Goal: Use online tool/utility: Utilize a website feature to perform a specific function

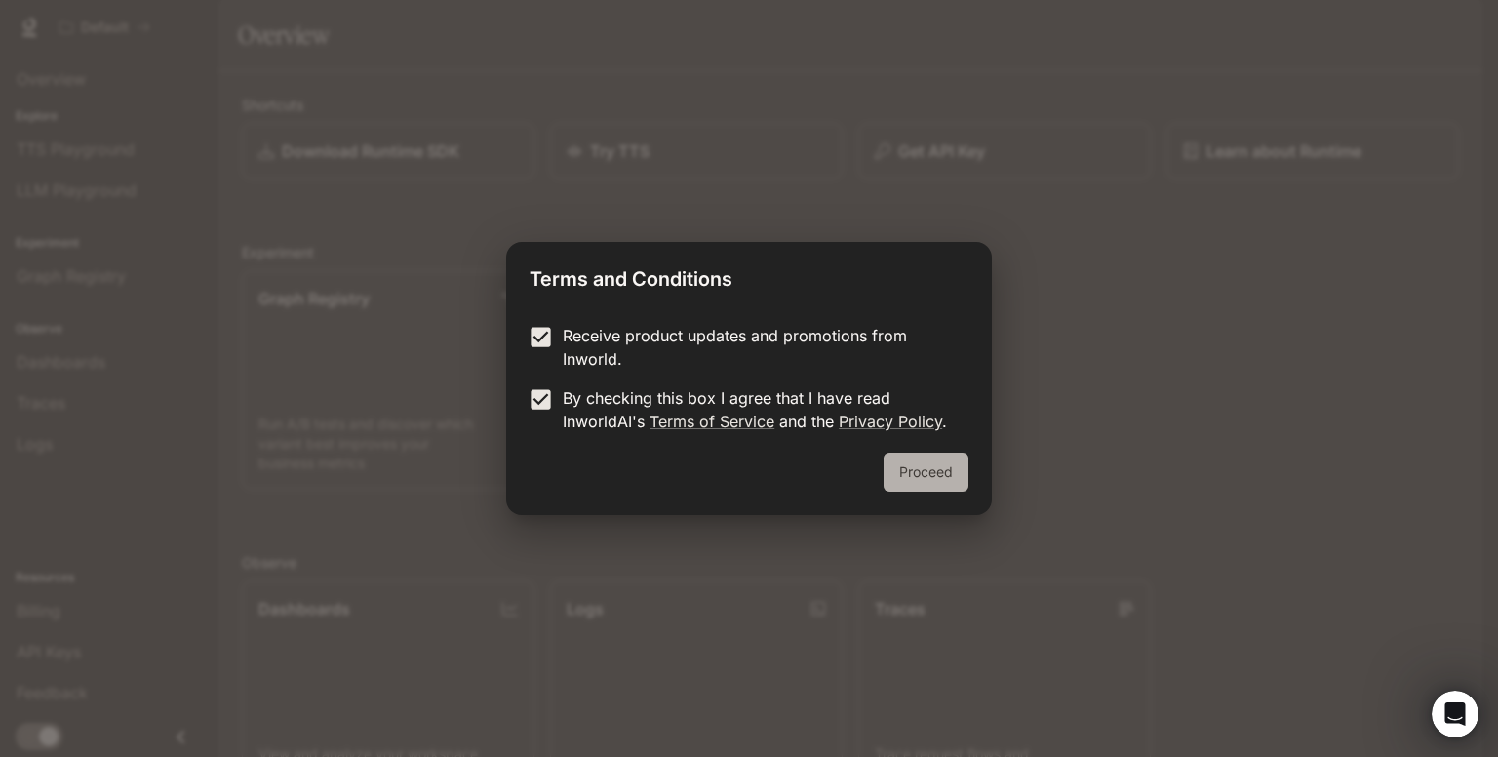
click at [902, 467] on button "Proceed" at bounding box center [925, 471] width 85 height 39
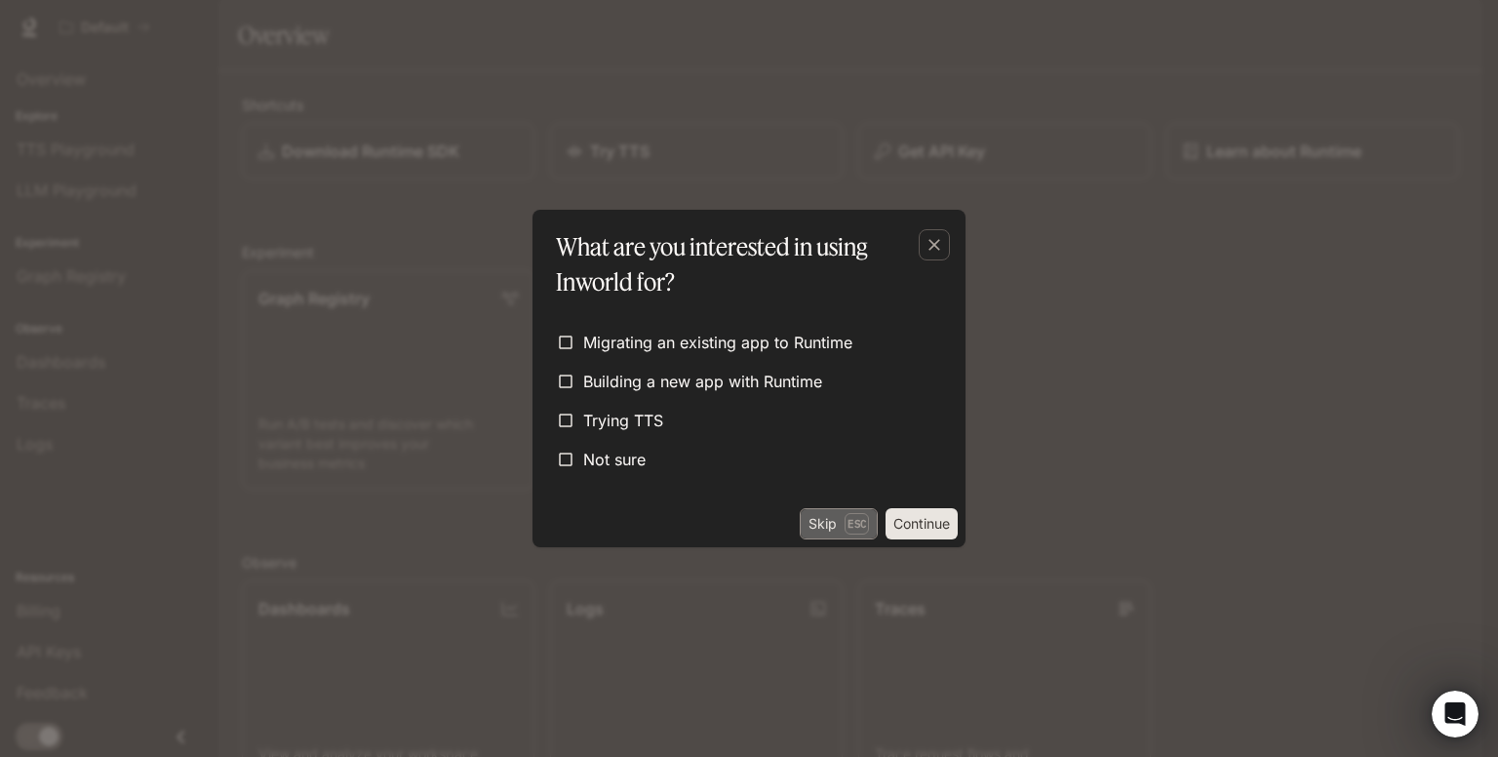
click at [809, 529] on button "Skip Esc" at bounding box center [839, 523] width 78 height 31
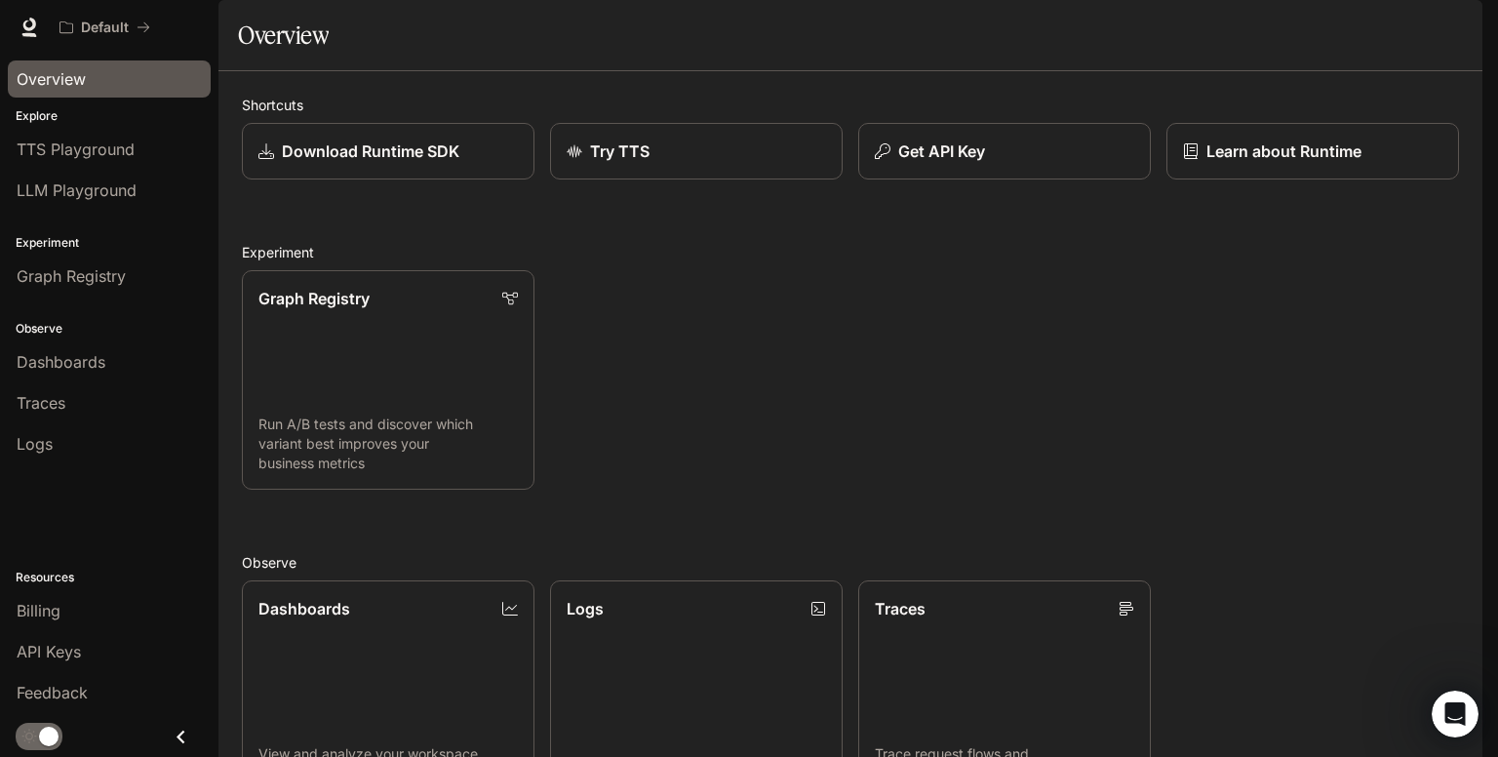
click at [78, 74] on span "Overview" at bounding box center [51, 78] width 69 height 23
click at [691, 180] on link "Try TTS" at bounding box center [696, 152] width 295 height 58
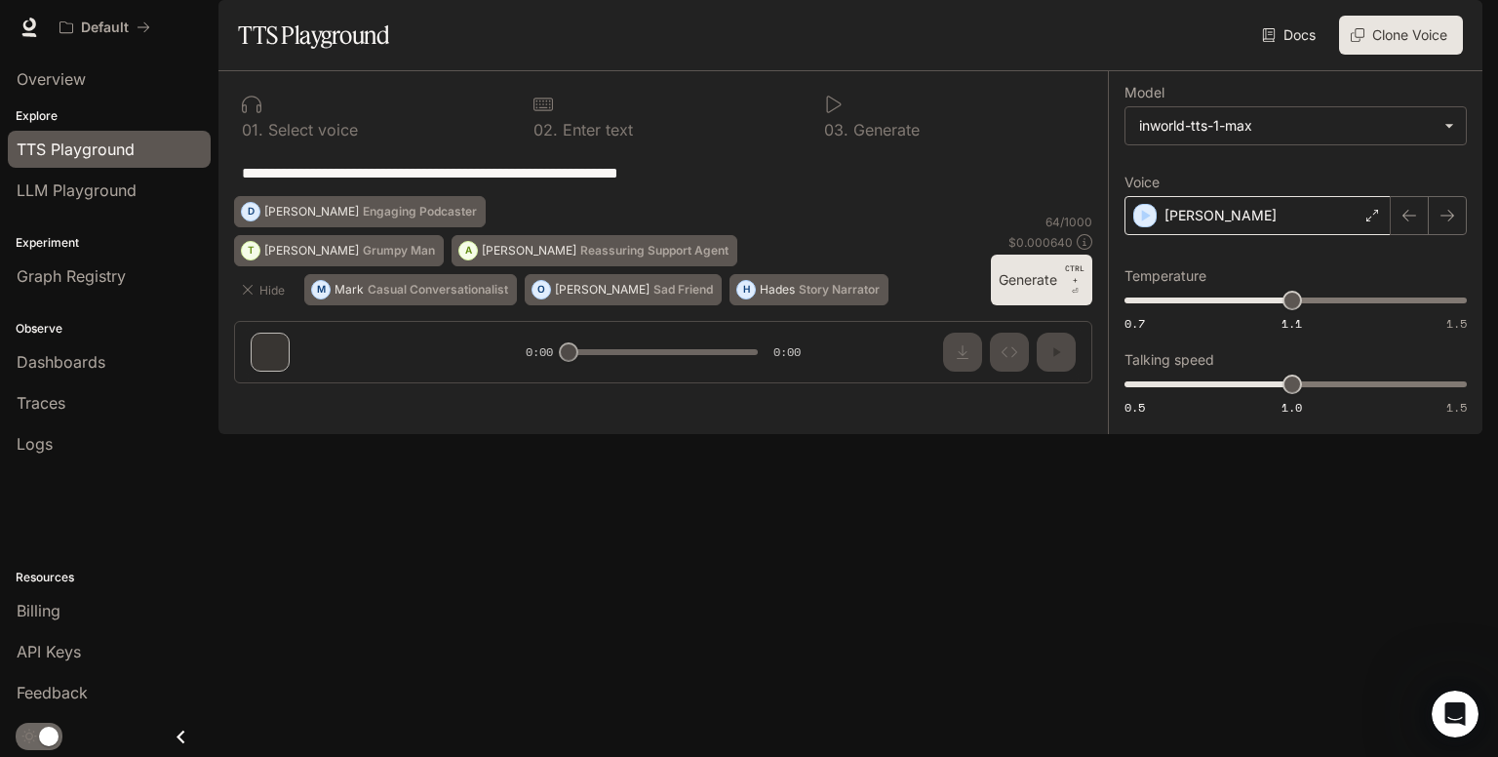
click at [1307, 235] on div "[PERSON_NAME]" at bounding box center [1257, 215] width 266 height 39
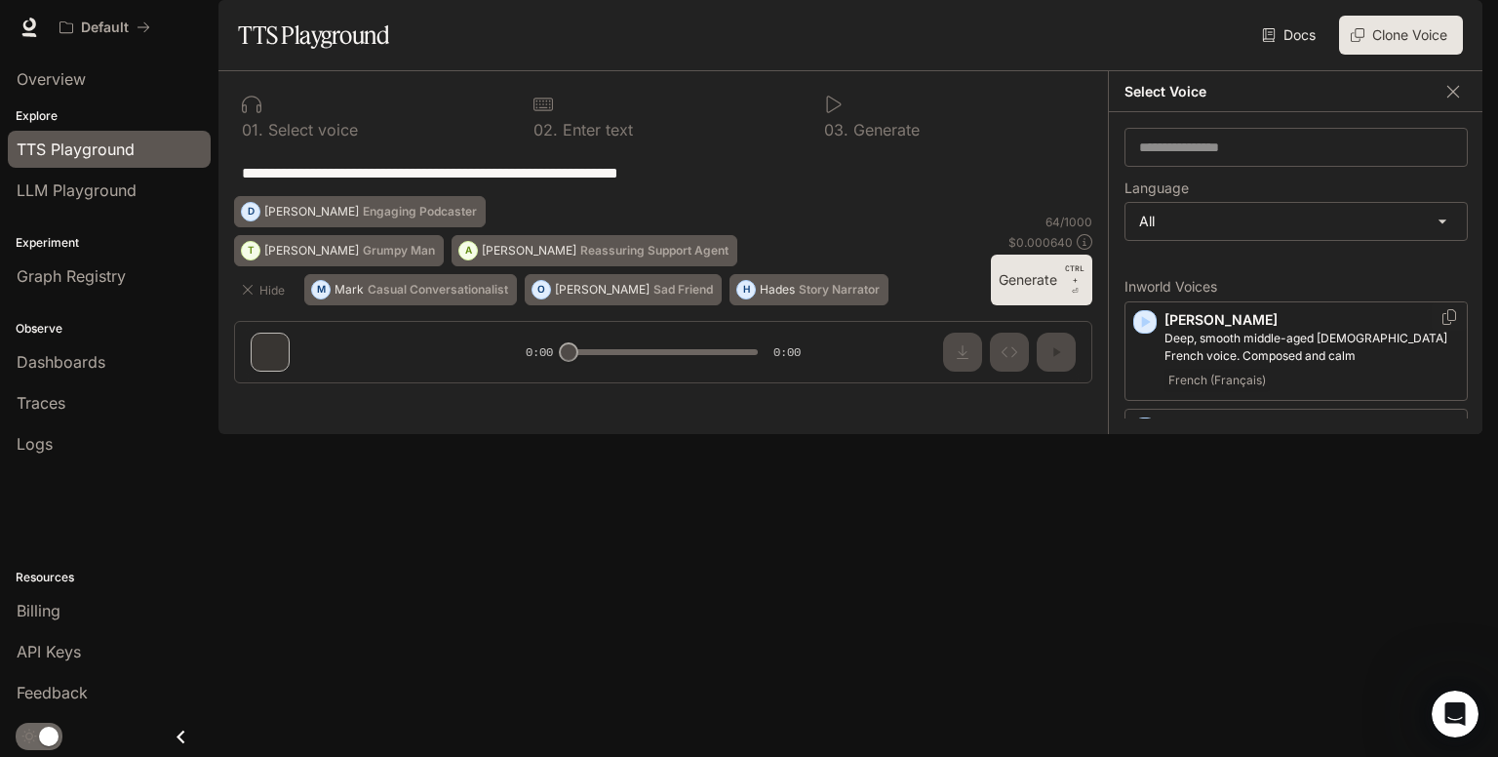
click at [1153, 332] on icon "button" at bounding box center [1145, 322] width 20 height 20
click at [1154, 332] on icon "button" at bounding box center [1145, 322] width 20 height 20
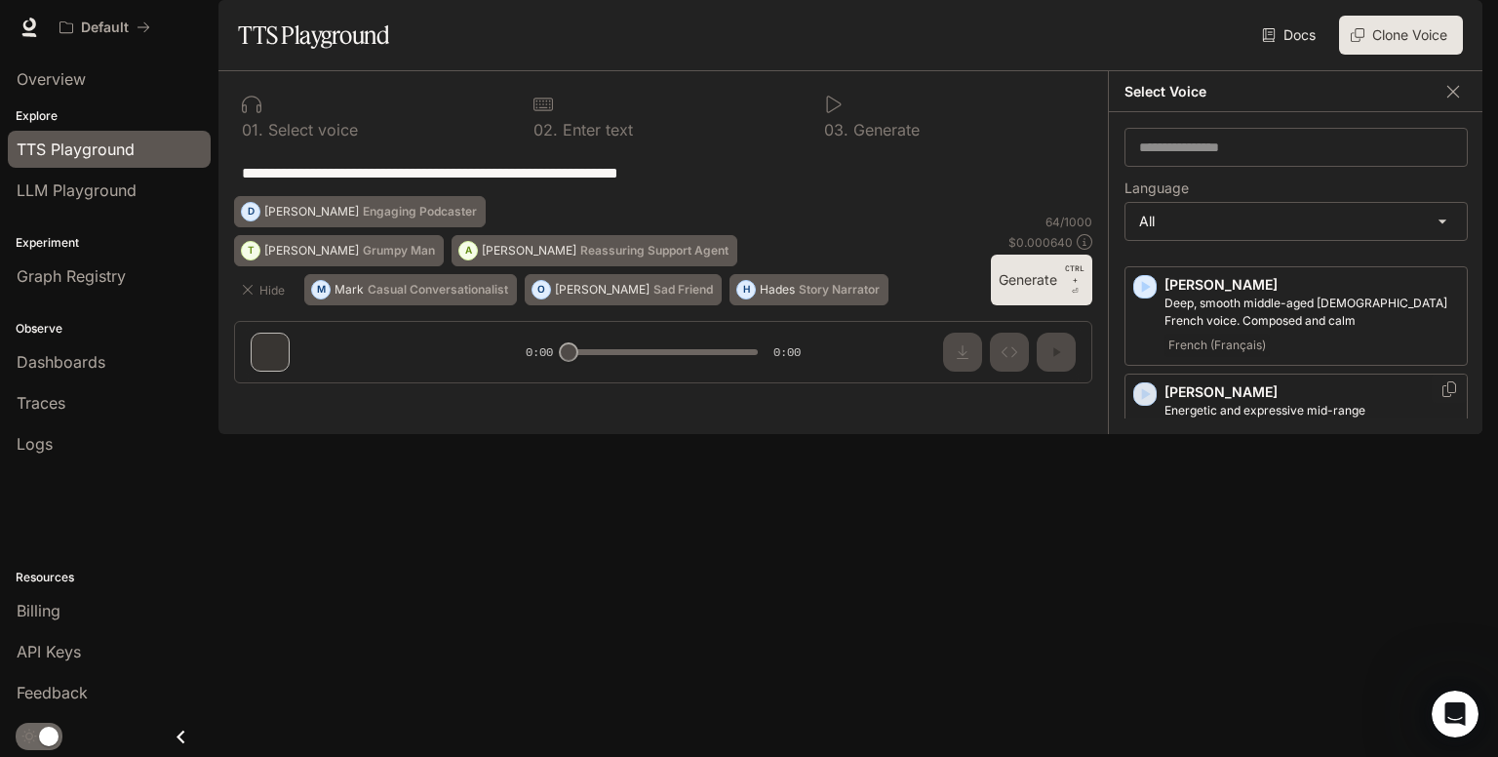
click at [1149, 404] on icon "button" at bounding box center [1145, 394] width 20 height 20
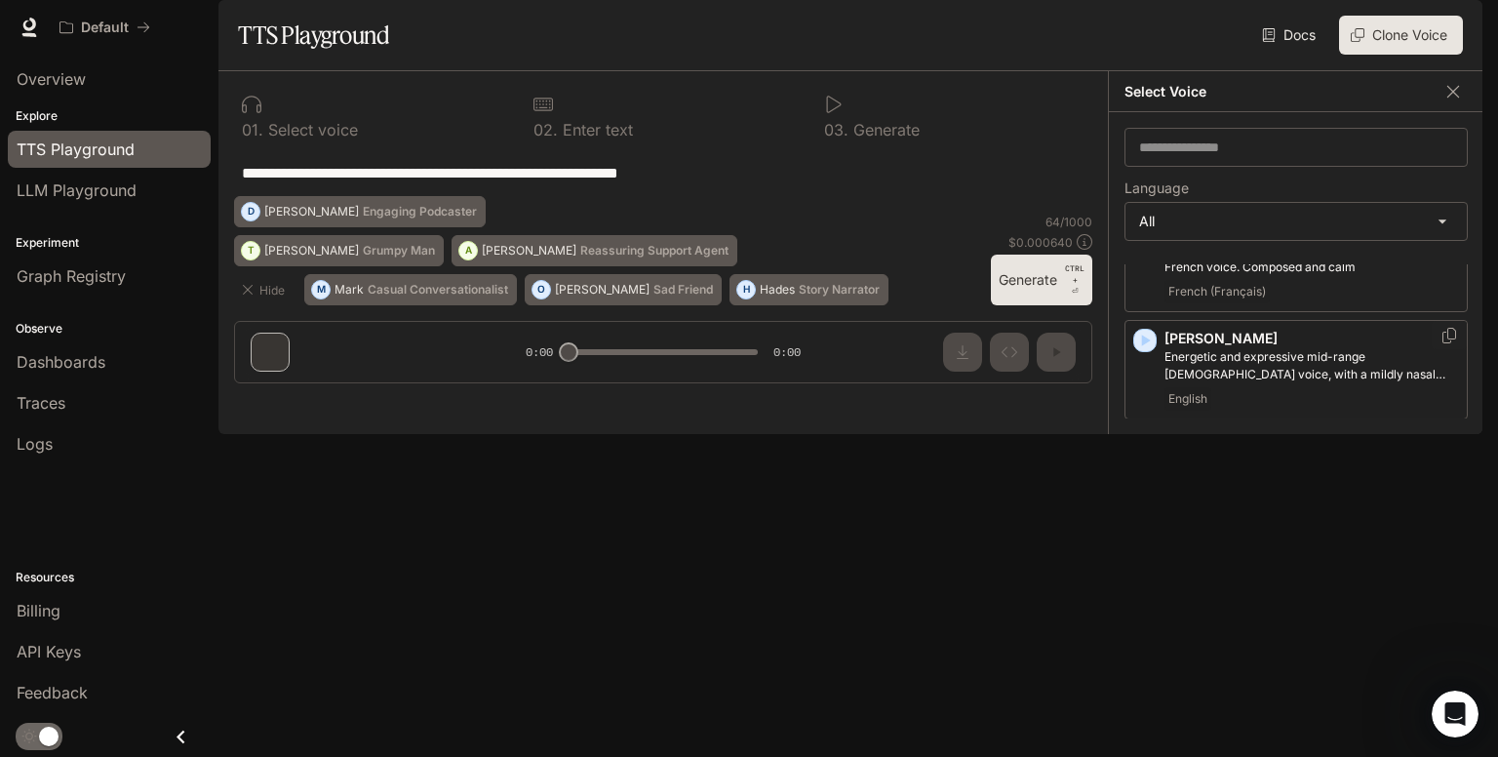
scroll to position [90, 0]
click at [1149, 456] on icon "button" at bounding box center [1145, 447] width 20 height 20
click at [1145, 456] on icon "button" at bounding box center [1145, 447] width 20 height 20
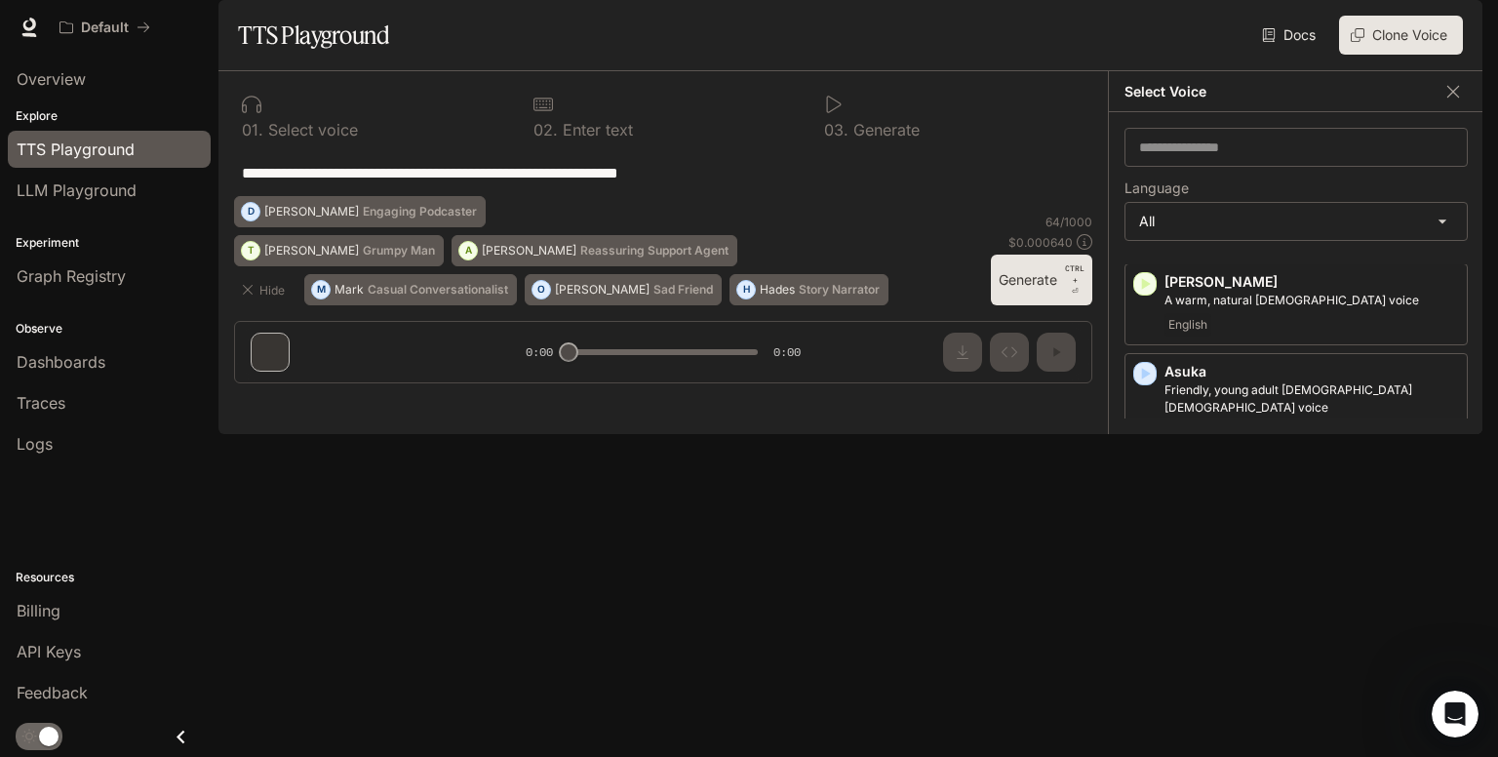
scroll to position [264, 0]
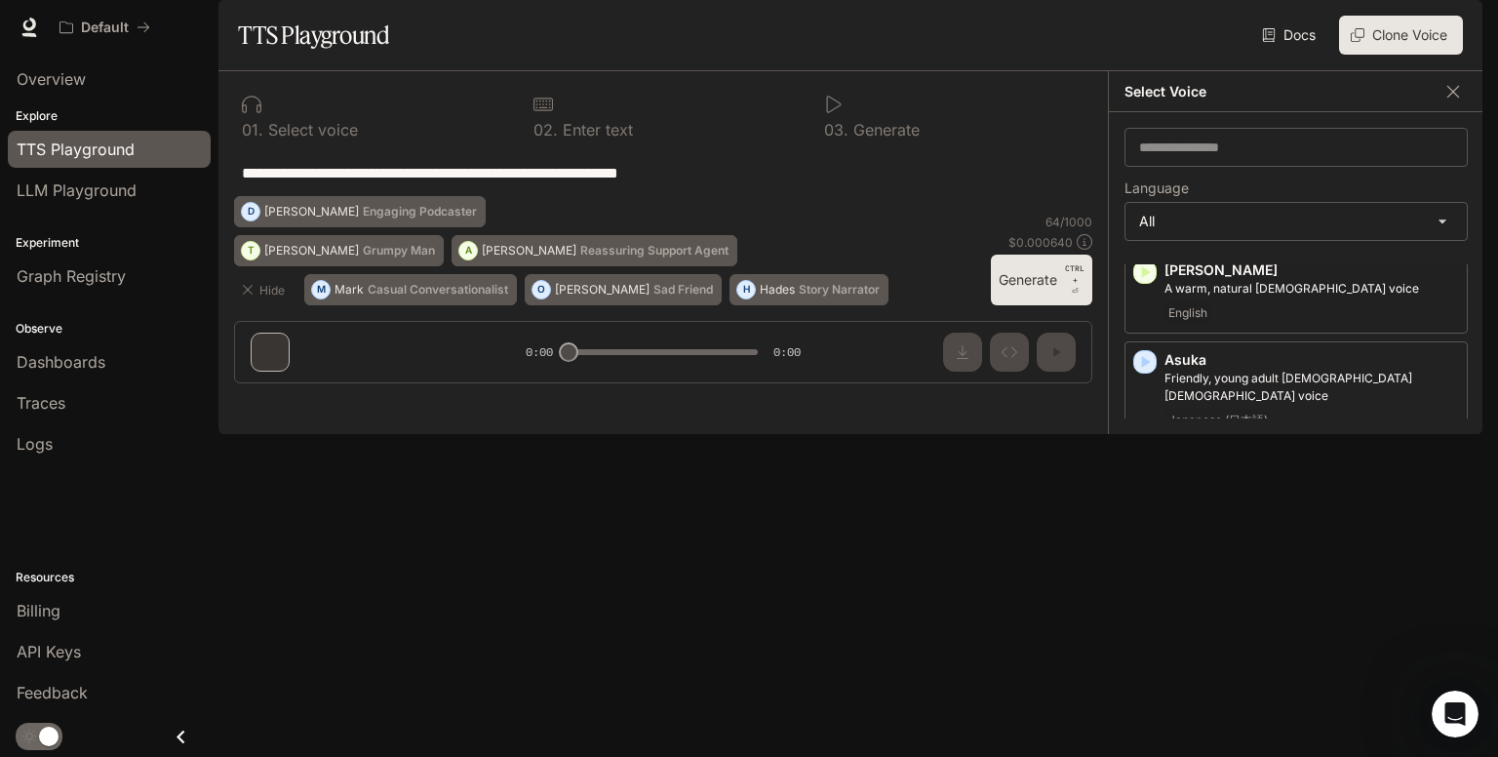
click at [1134, 490] on div "[PERSON_NAME] [DEMOGRAPHIC_DATA] [DEMOGRAPHIC_DATA] with a refined and articula…" at bounding box center [1295, 498] width 343 height 99
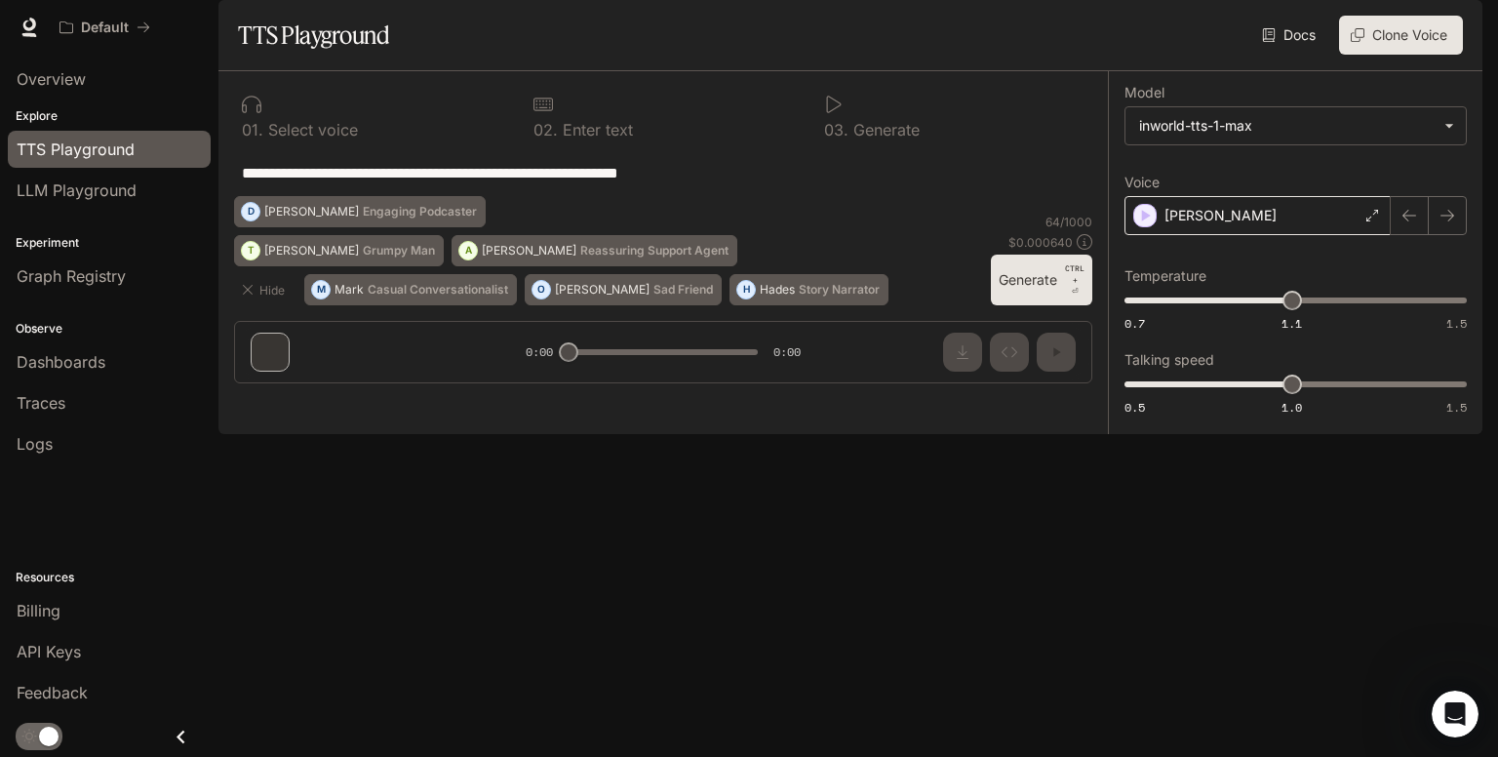
click at [1224, 235] on div "[PERSON_NAME]" at bounding box center [1257, 215] width 266 height 39
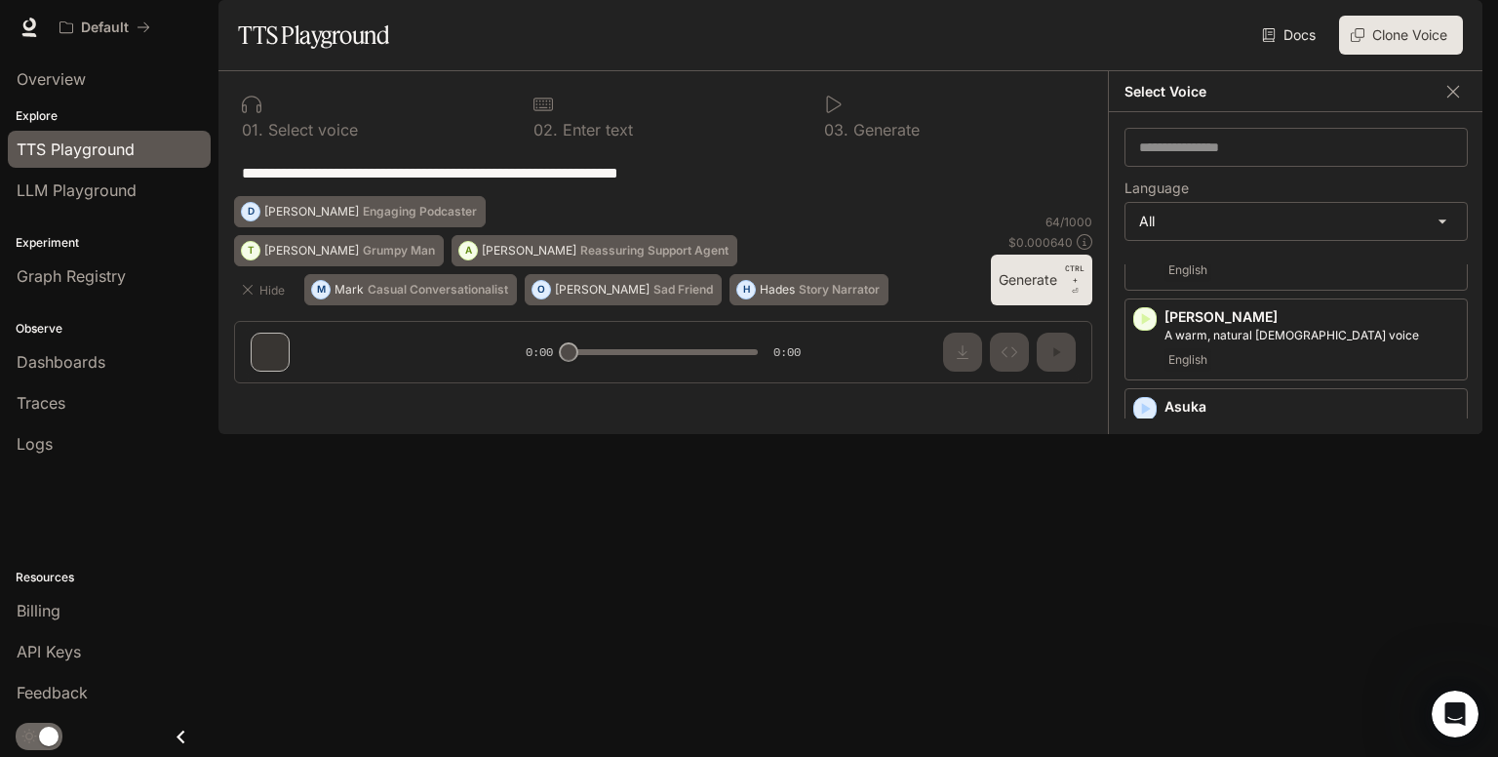
scroll to position [218, 0]
click at [1140, 525] on icon "button" at bounding box center [1145, 515] width 20 height 20
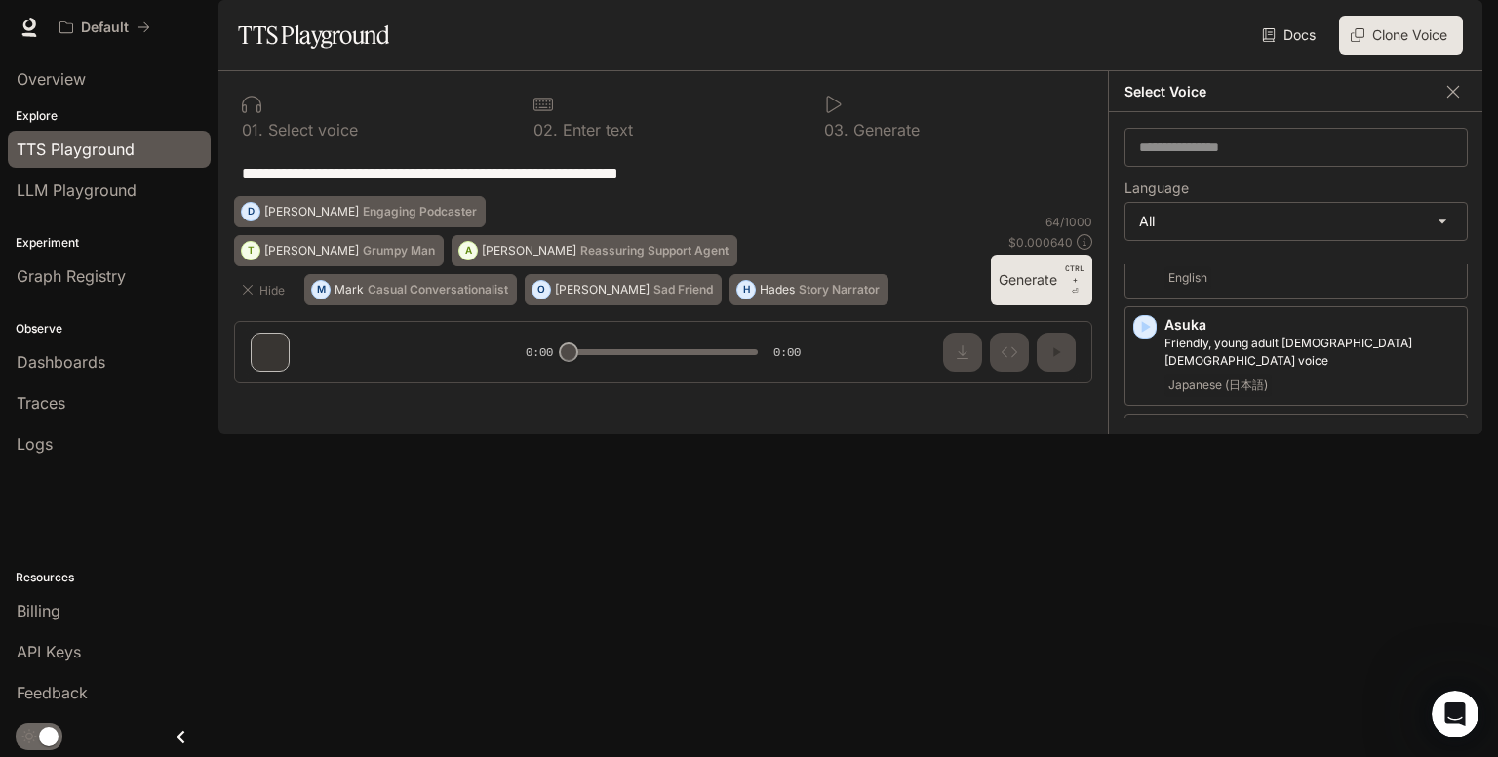
scroll to position [327, 0]
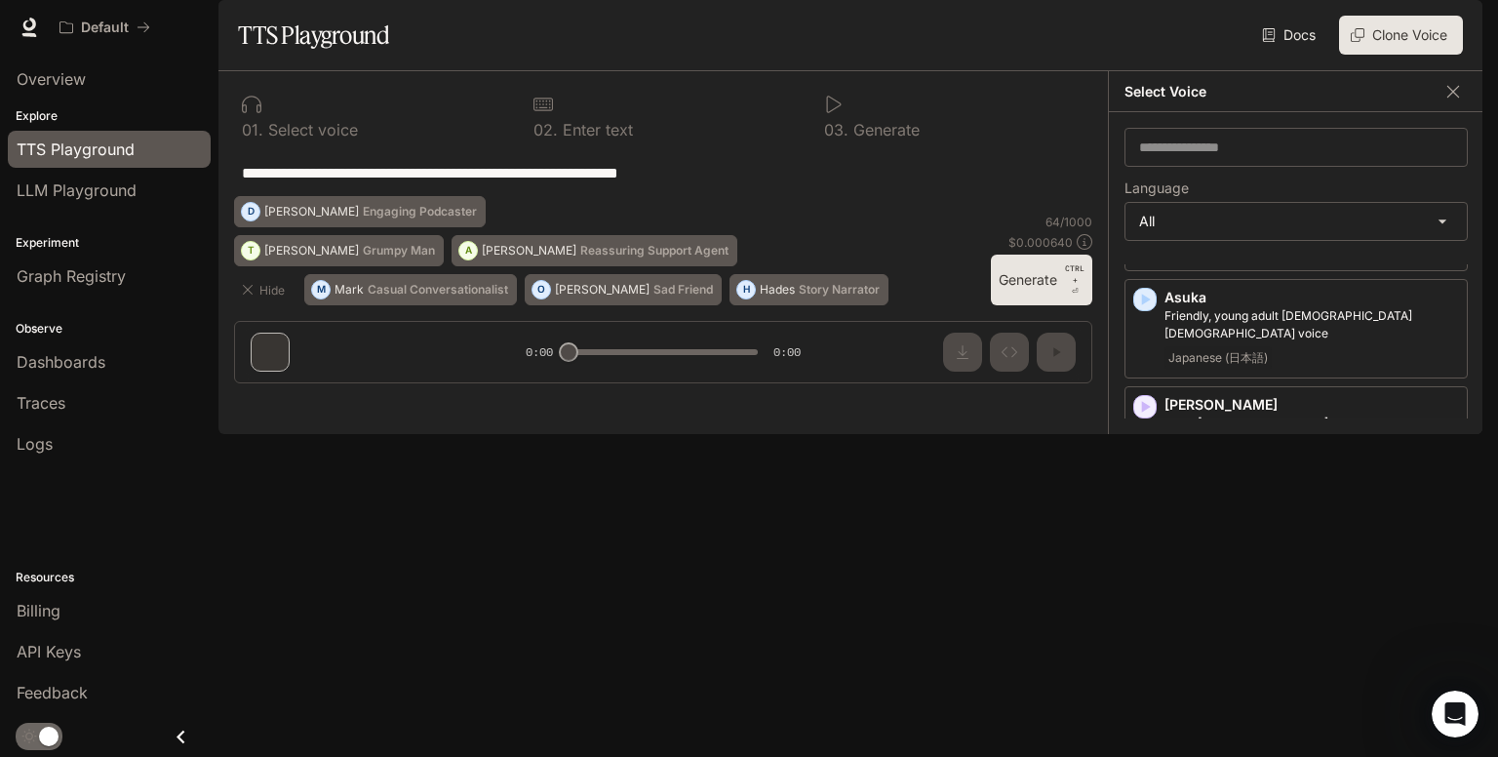
click at [1140, 524] on icon "button" at bounding box center [1145, 514] width 20 height 20
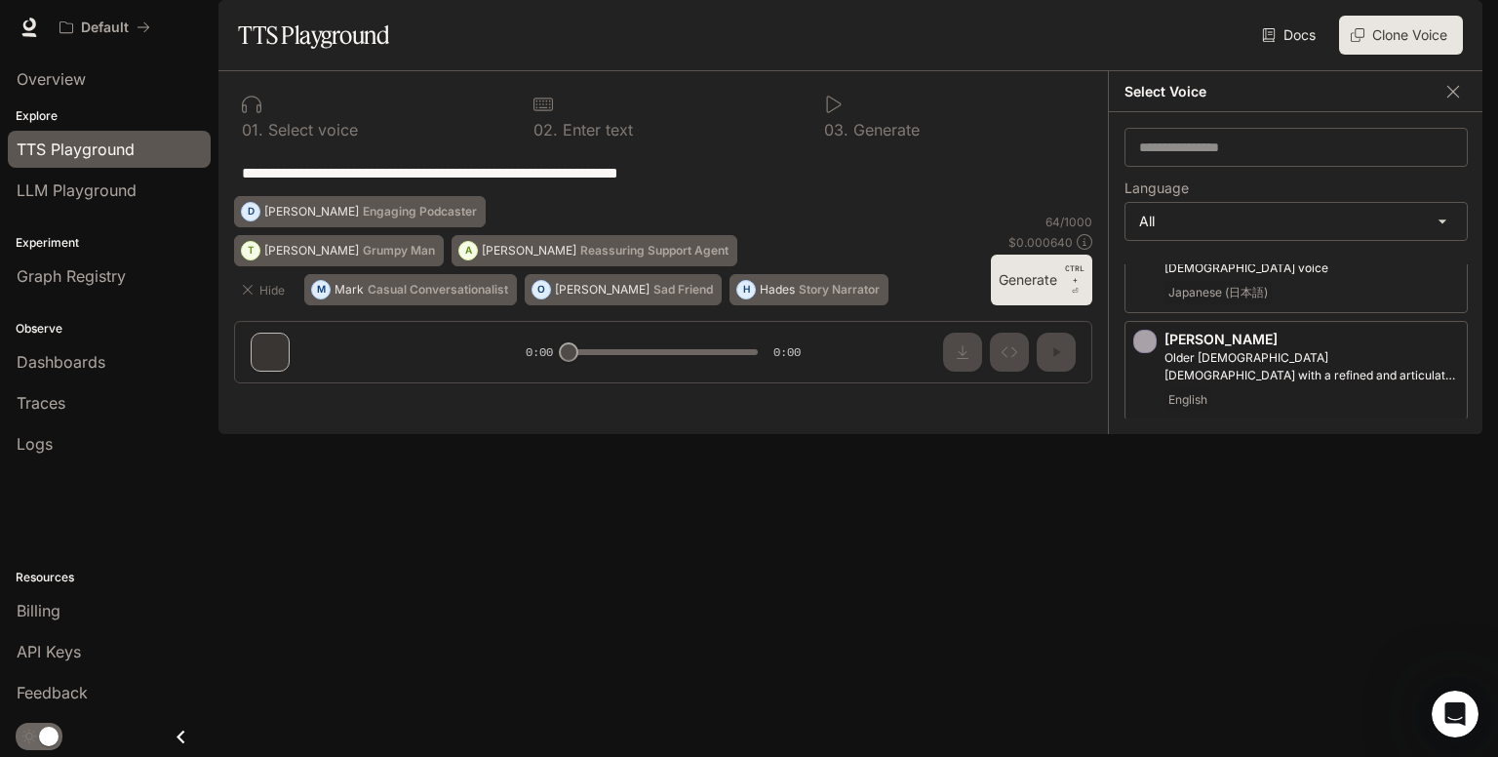
scroll to position [417, 0]
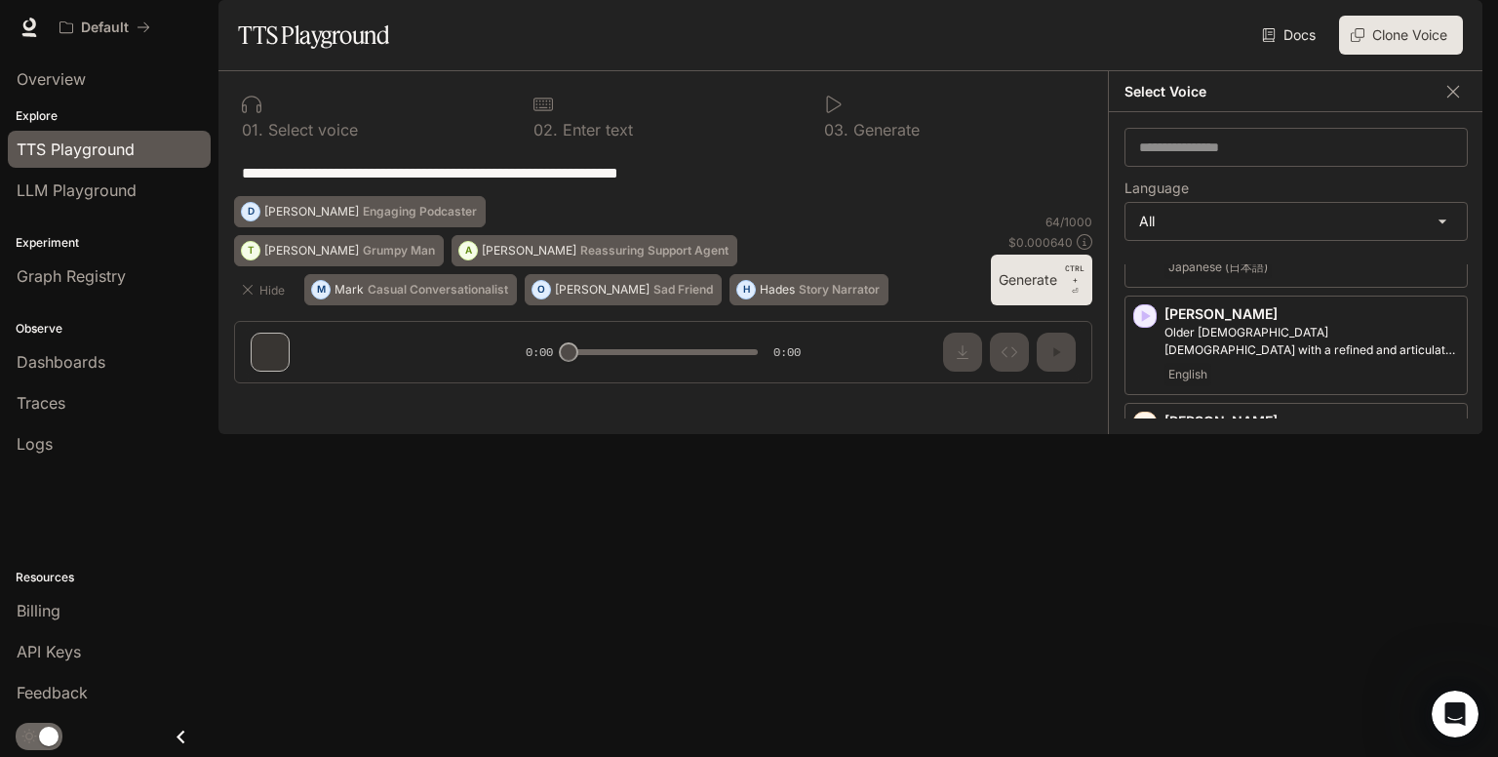
click at [1145, 523] on icon "button" at bounding box center [1145, 513] width 20 height 20
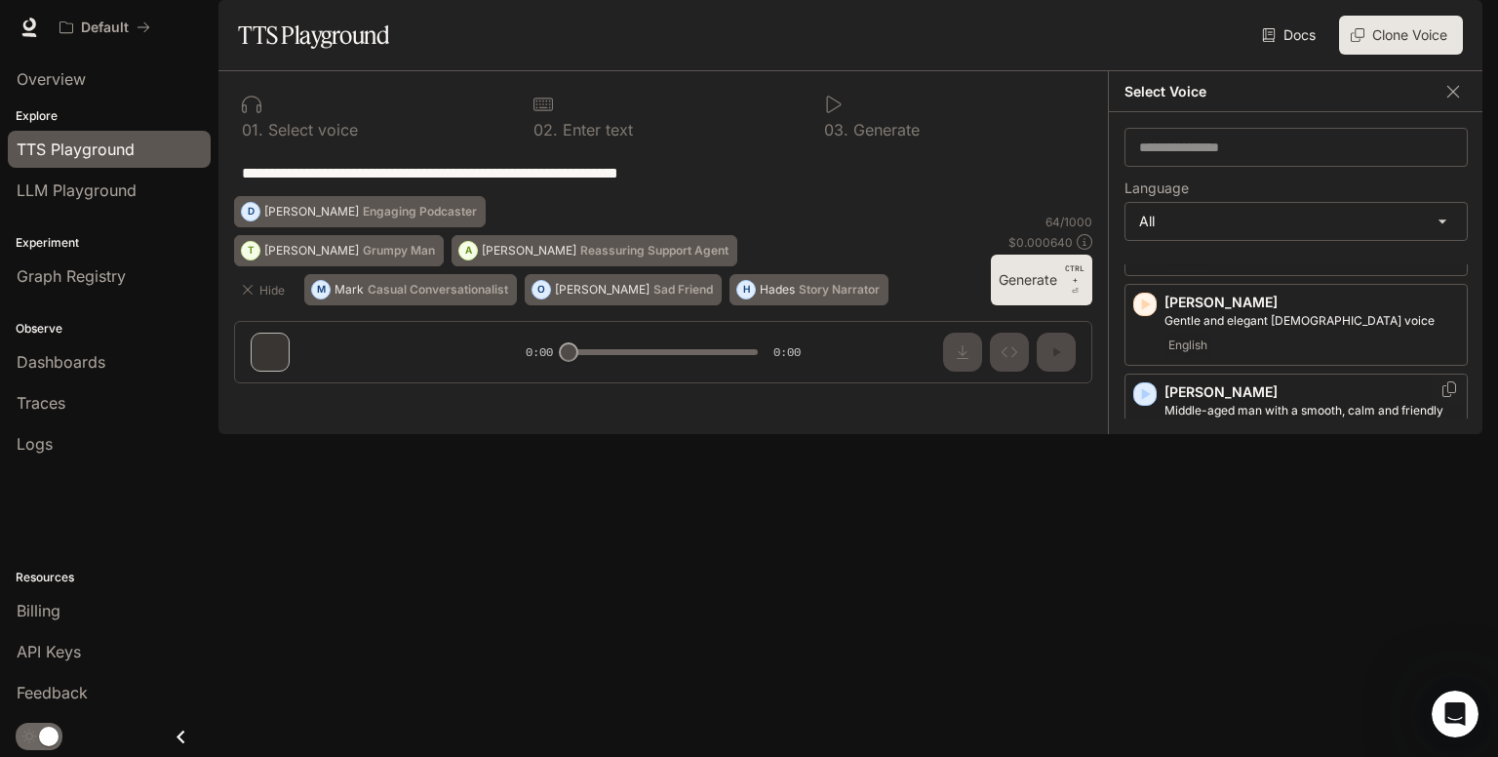
scroll to position [542, 0]
click at [1141, 505] on icon "button" at bounding box center [1145, 496] width 20 height 20
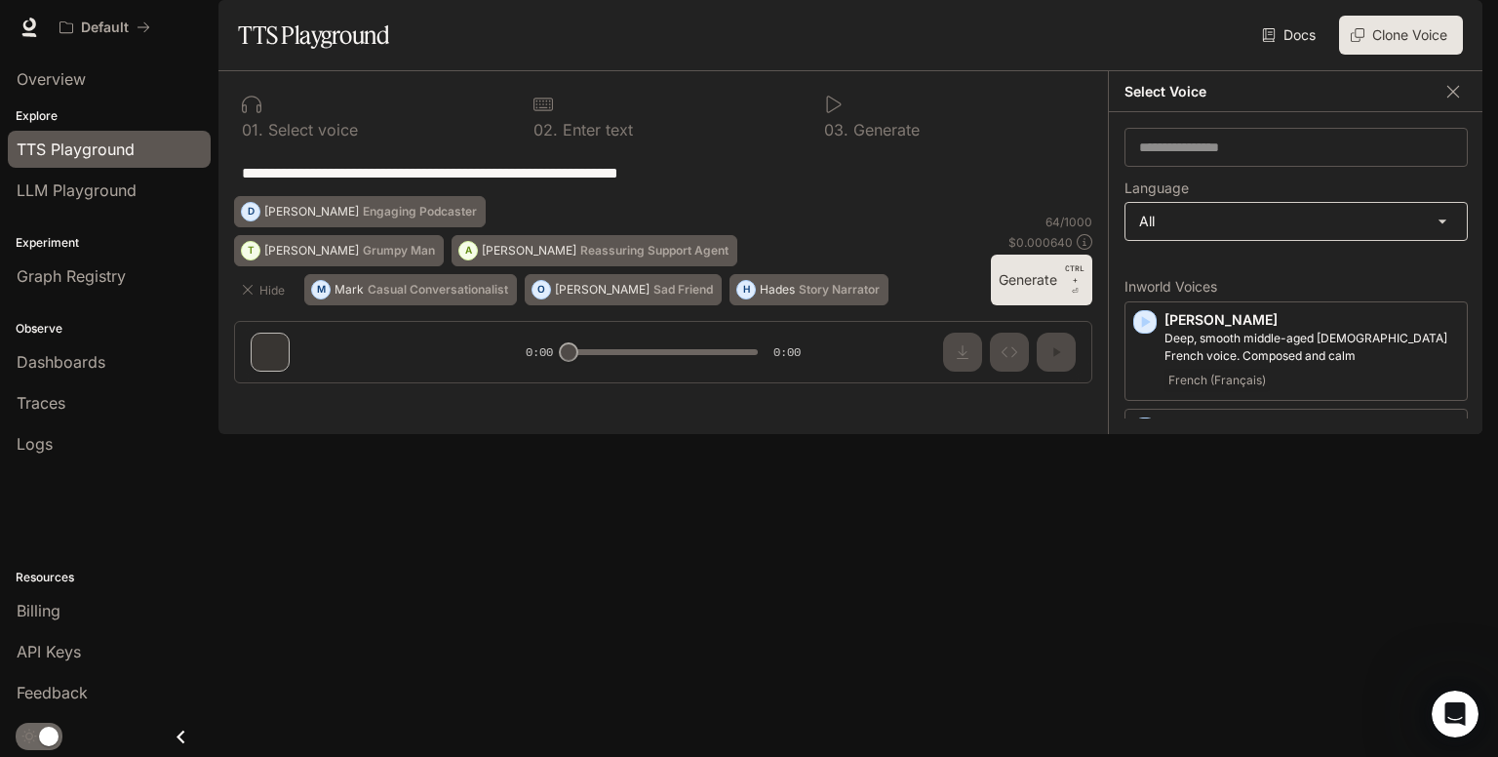
click at [1423, 266] on body "**********" at bounding box center [749, 378] width 1498 height 757
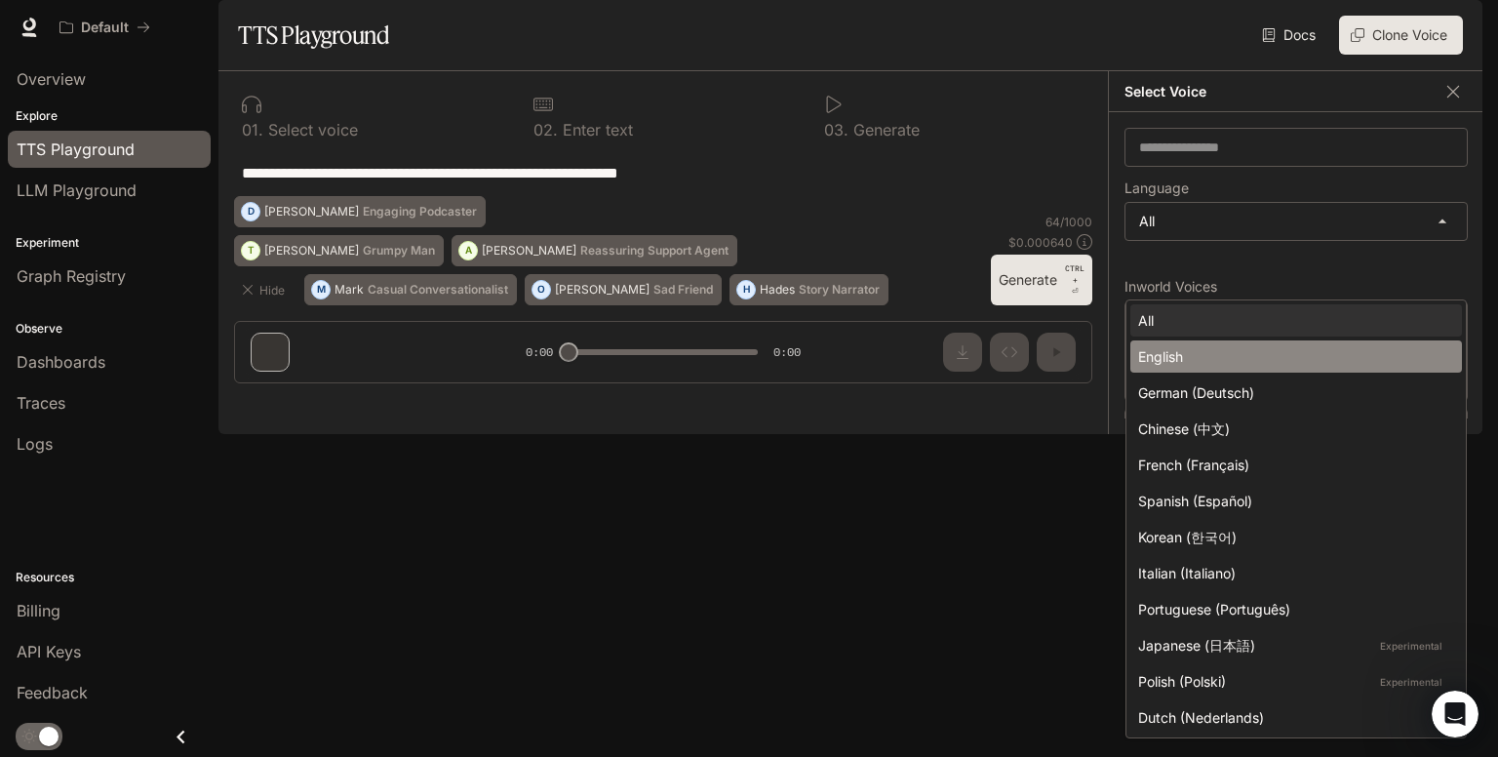
click at [1253, 347] on div "English" at bounding box center [1292, 356] width 308 height 20
type input "*****"
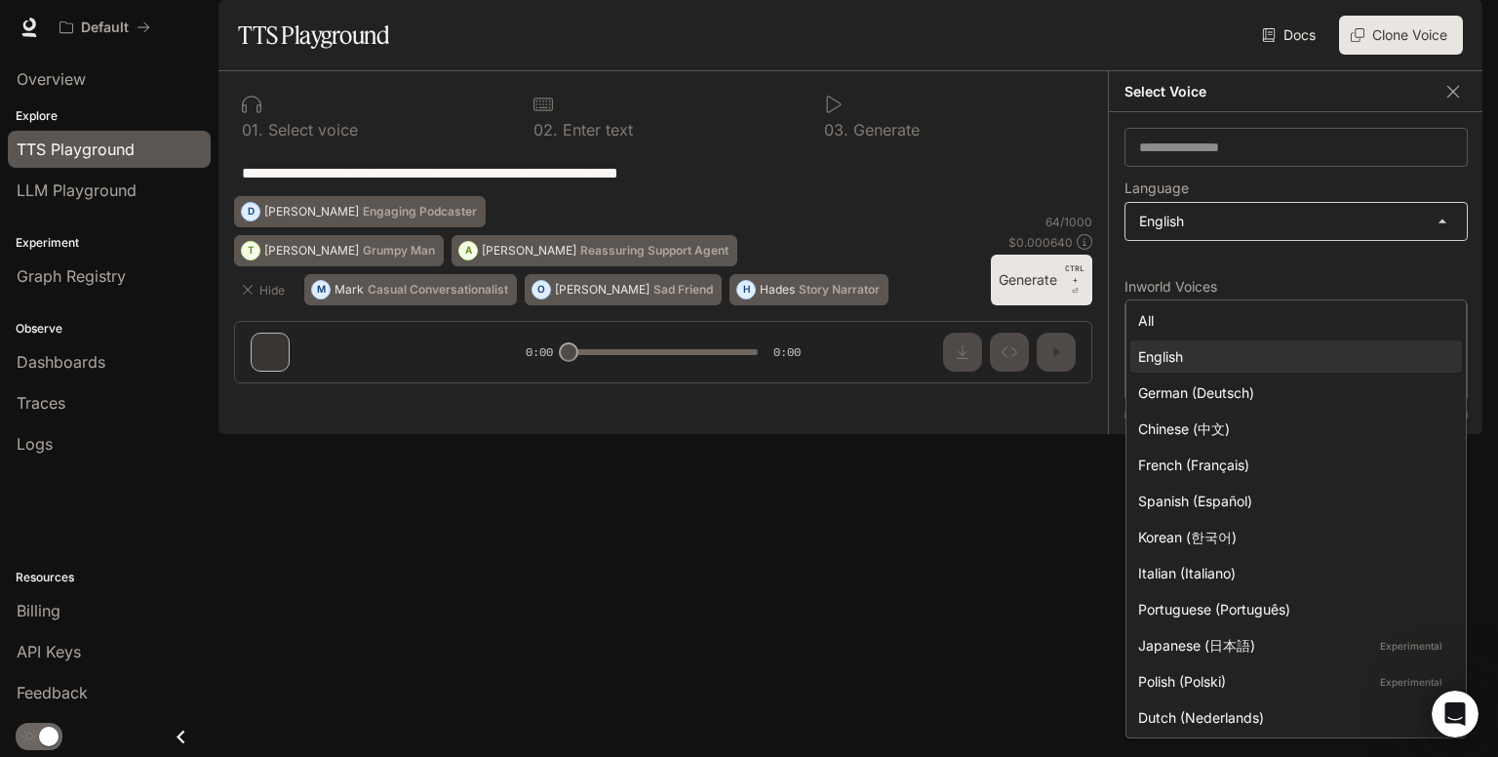
click at [1426, 277] on body "**********" at bounding box center [749, 378] width 1498 height 757
click at [1413, 274] on div at bounding box center [749, 378] width 1498 height 757
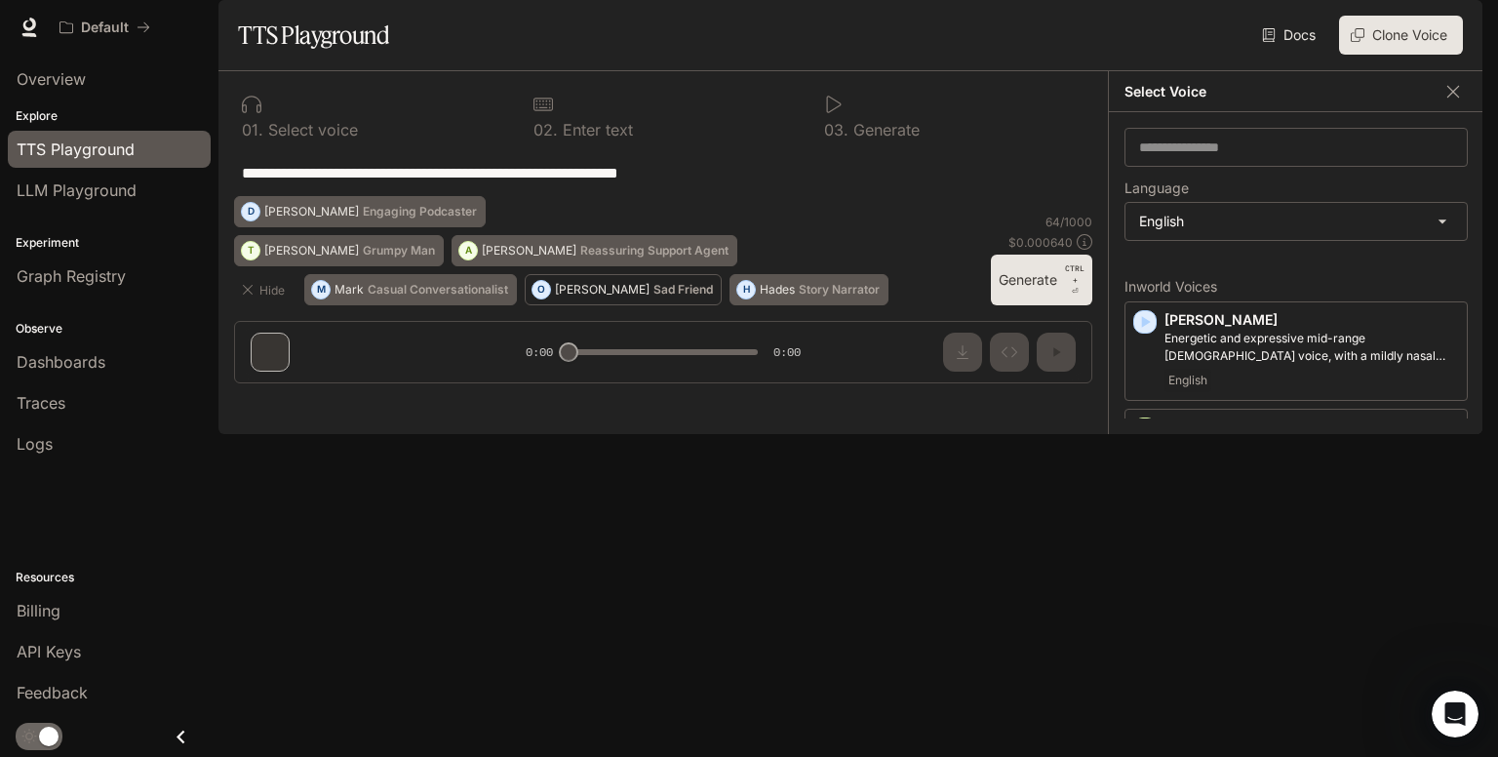
click at [543, 305] on div "O" at bounding box center [541, 289] width 18 height 31
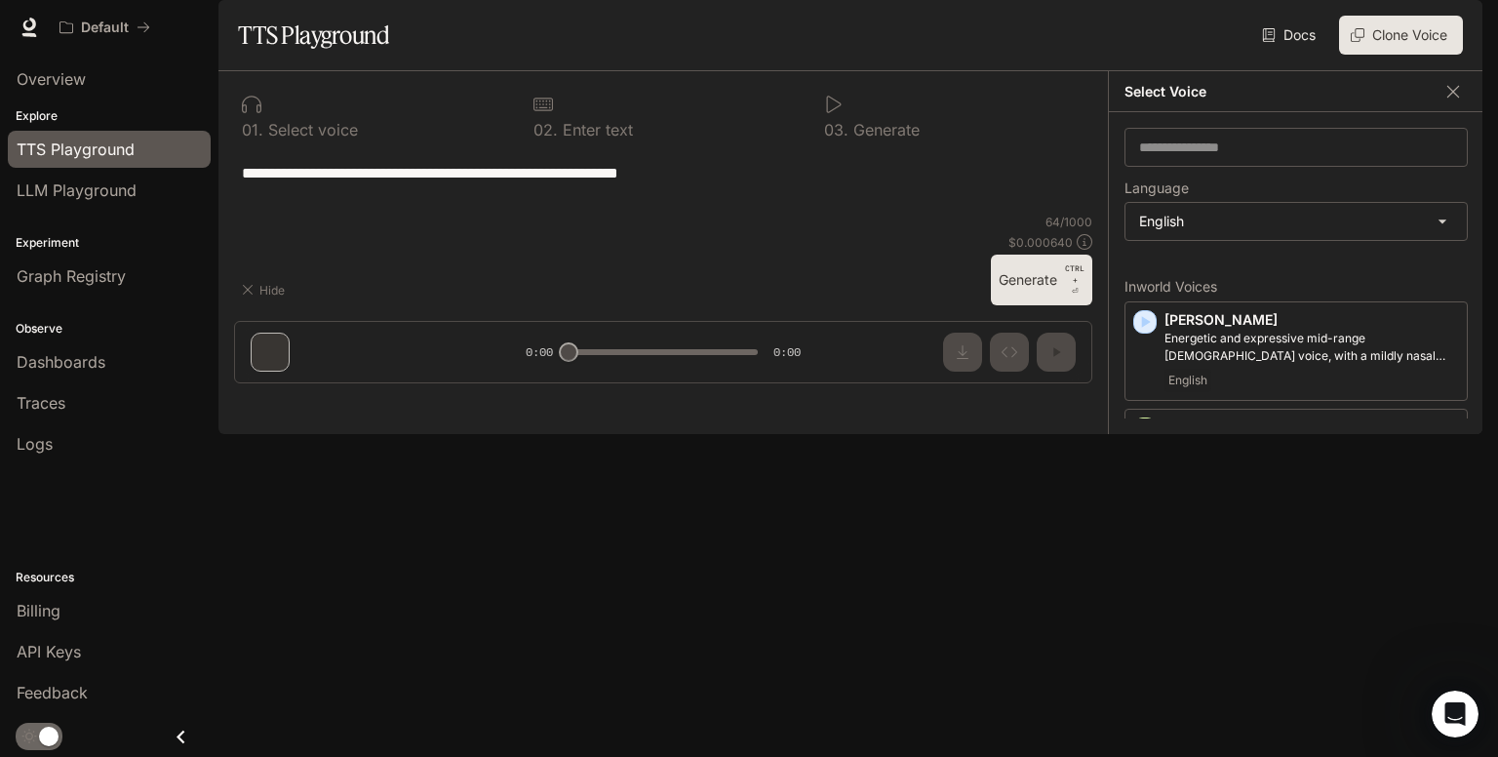
type textarea "**********"
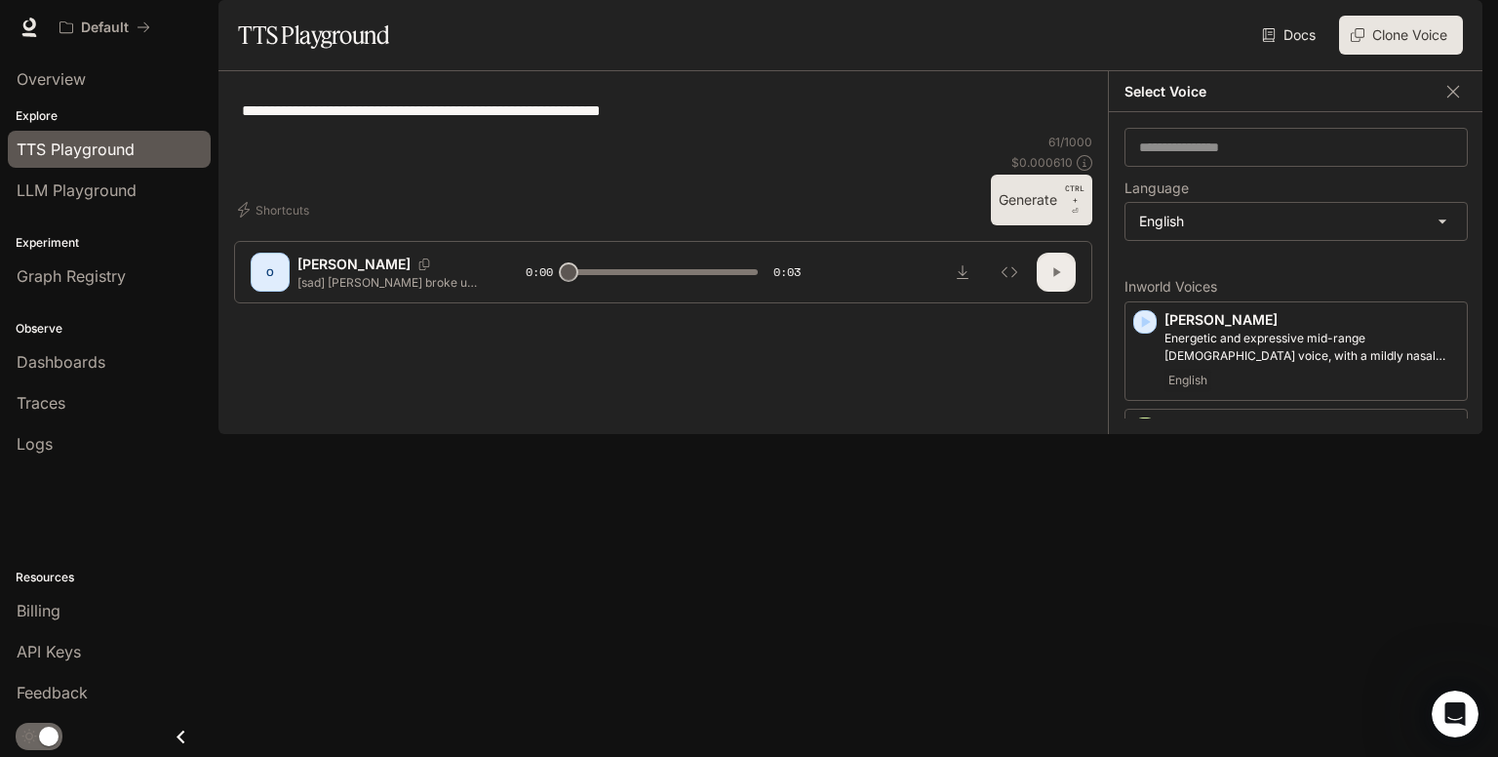
click at [1053, 280] on icon "button" at bounding box center [1056, 272] width 16 height 16
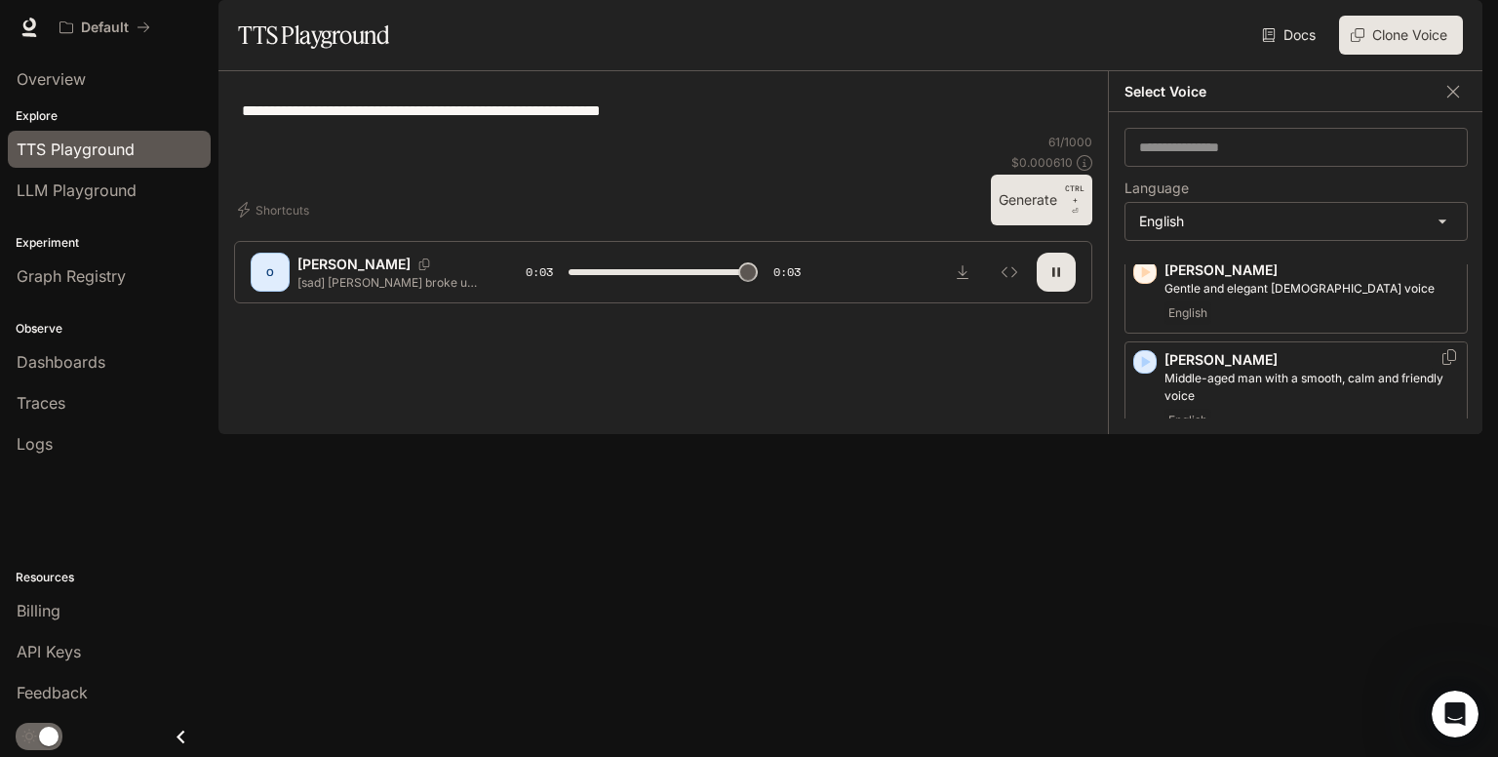
type input "*"
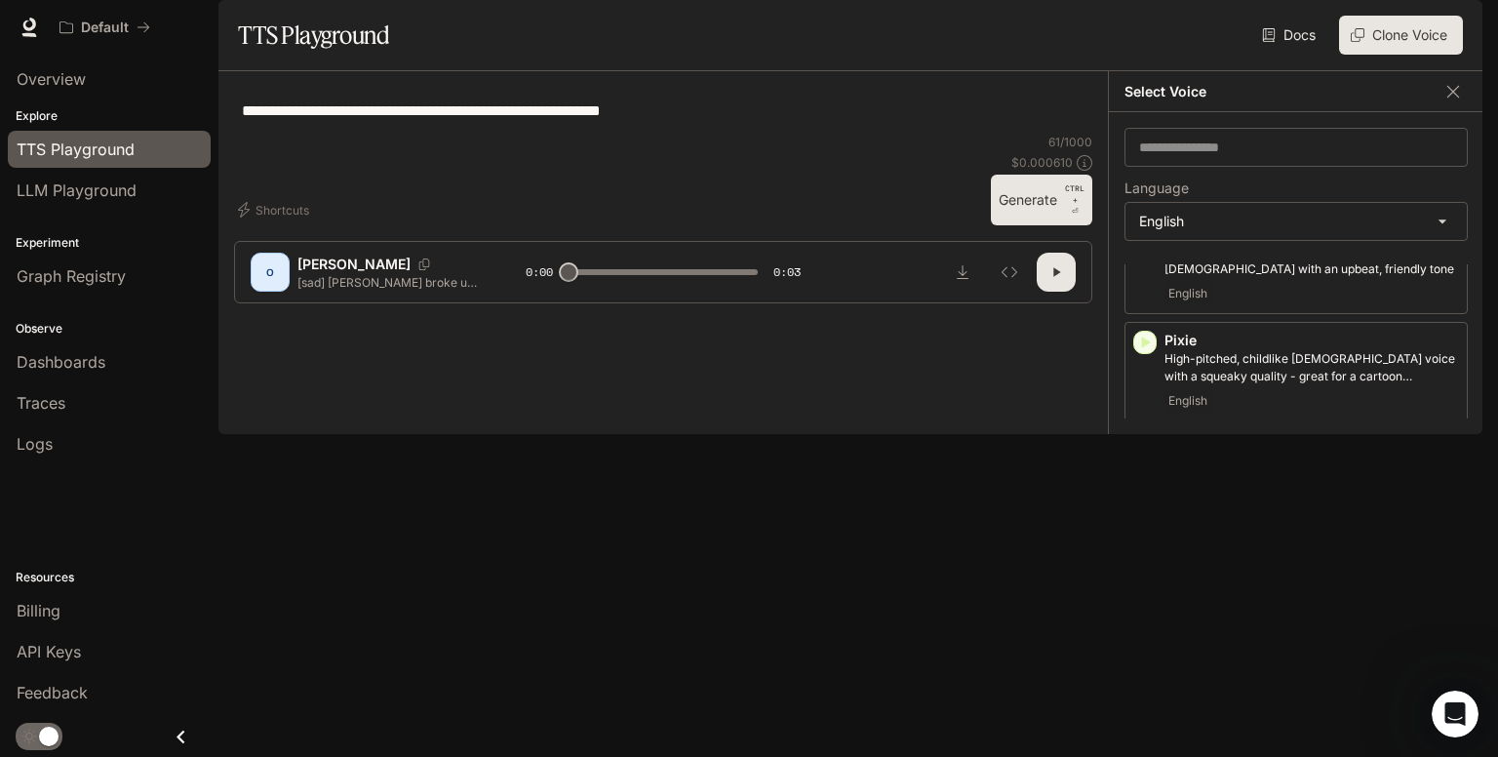
scroll to position [999, 0]
click at [1147, 455] on icon "button" at bounding box center [1146, 450] width 9 height 12
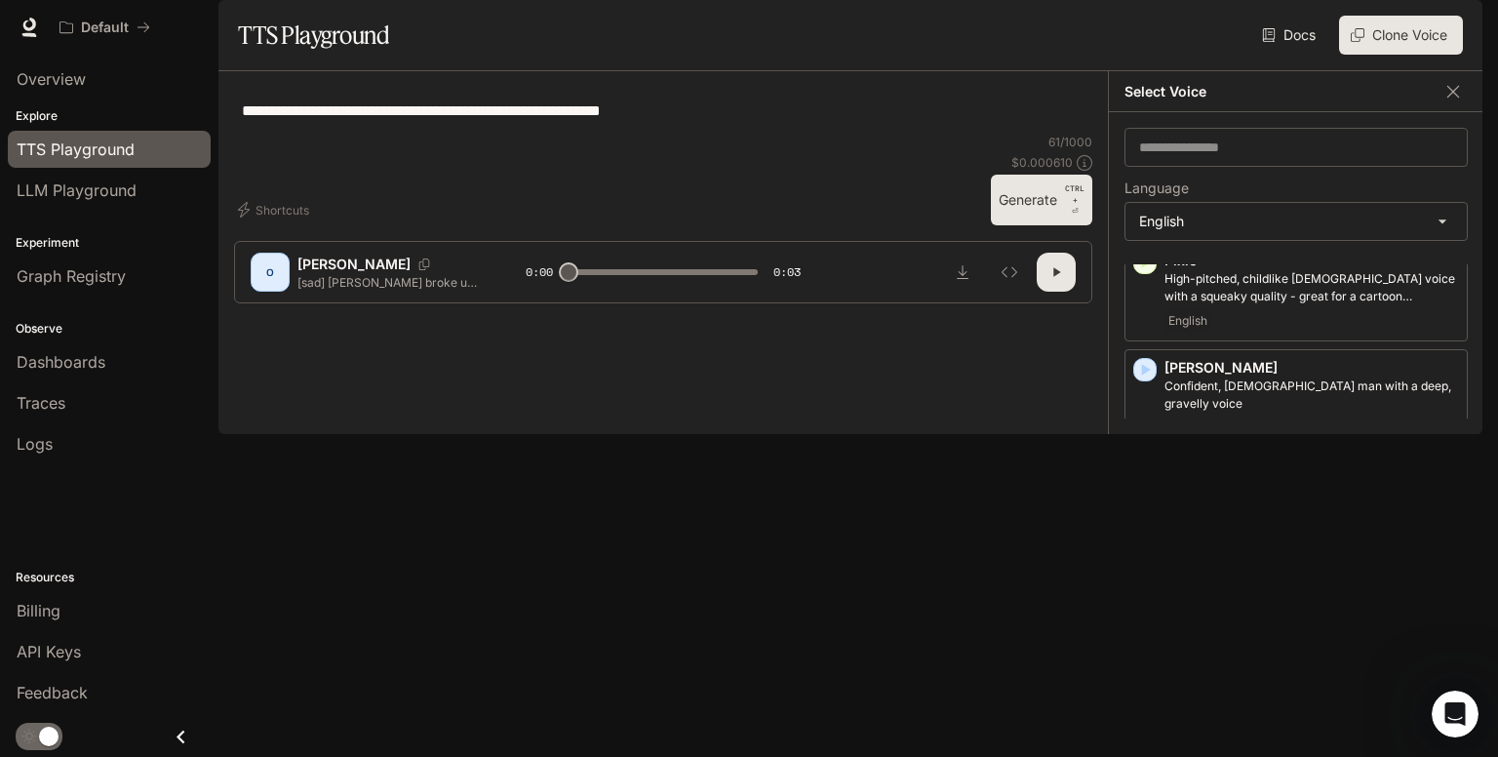
scroll to position [1092, 0]
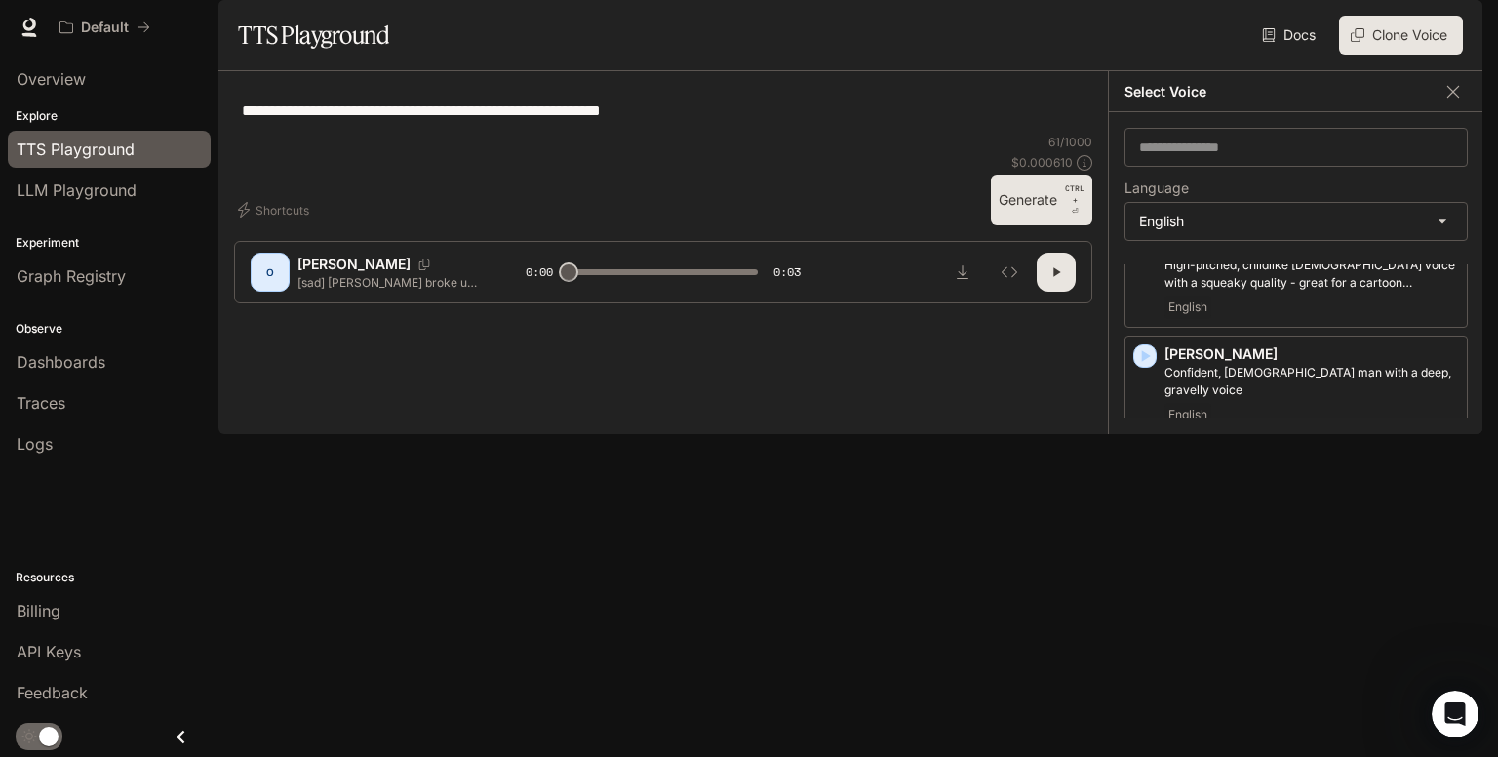
click at [1139, 473] on icon "button" at bounding box center [1145, 463] width 20 height 20
click at [1351, 42] on icon "button" at bounding box center [1358, 35] width 14 height 14
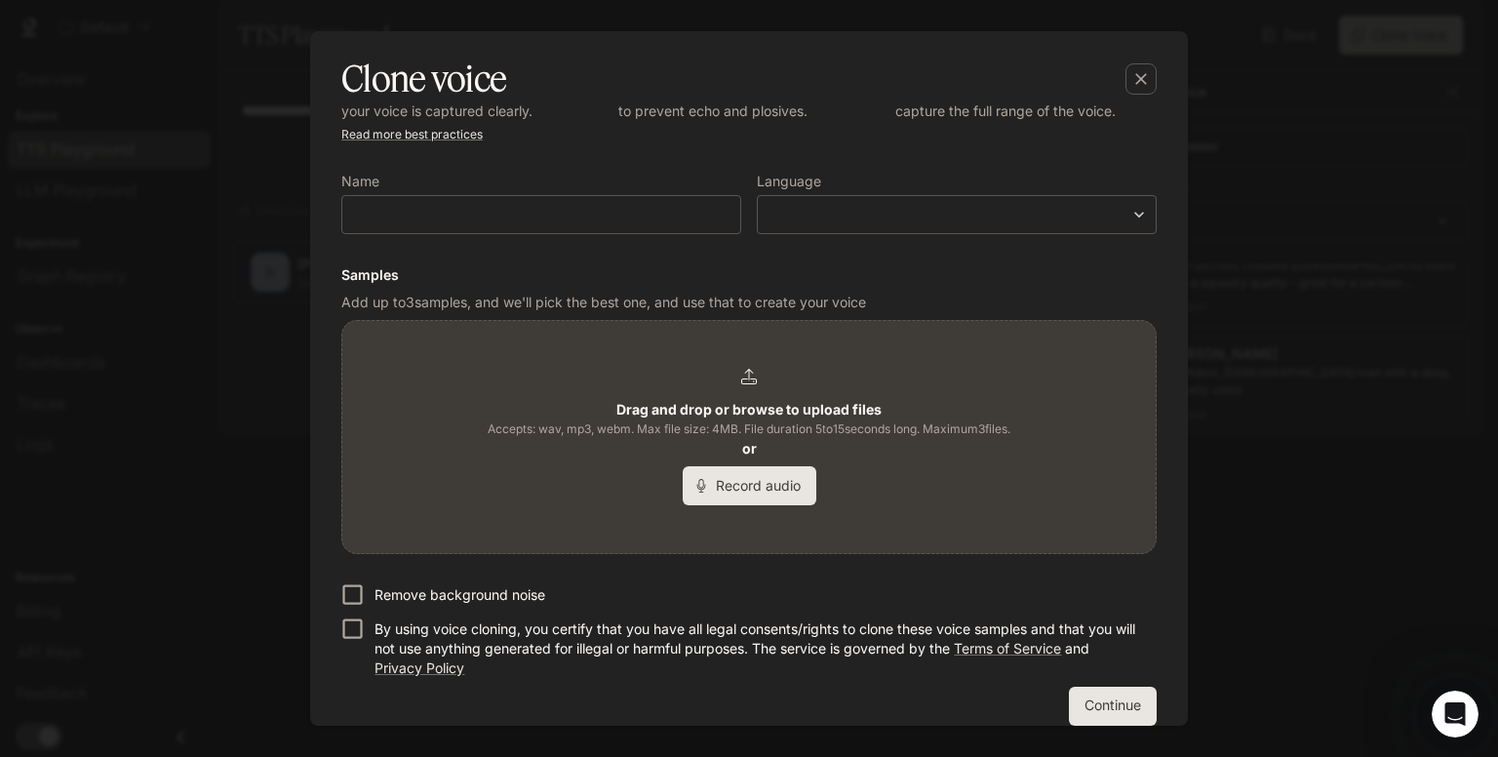
scroll to position [101, 0]
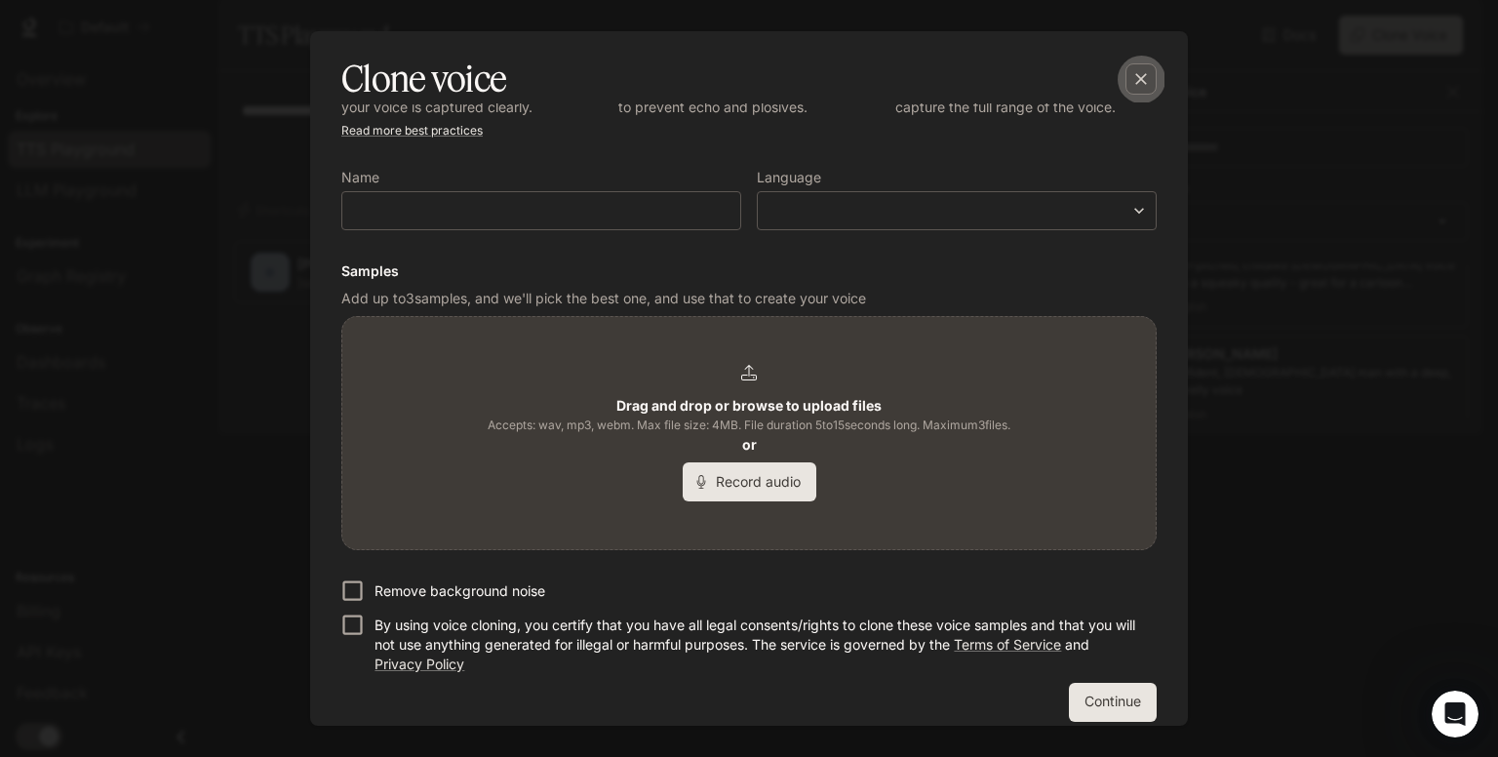
click at [1127, 85] on div "button" at bounding box center [1140, 78] width 31 height 31
